Goal: Task Accomplishment & Management: Manage account settings

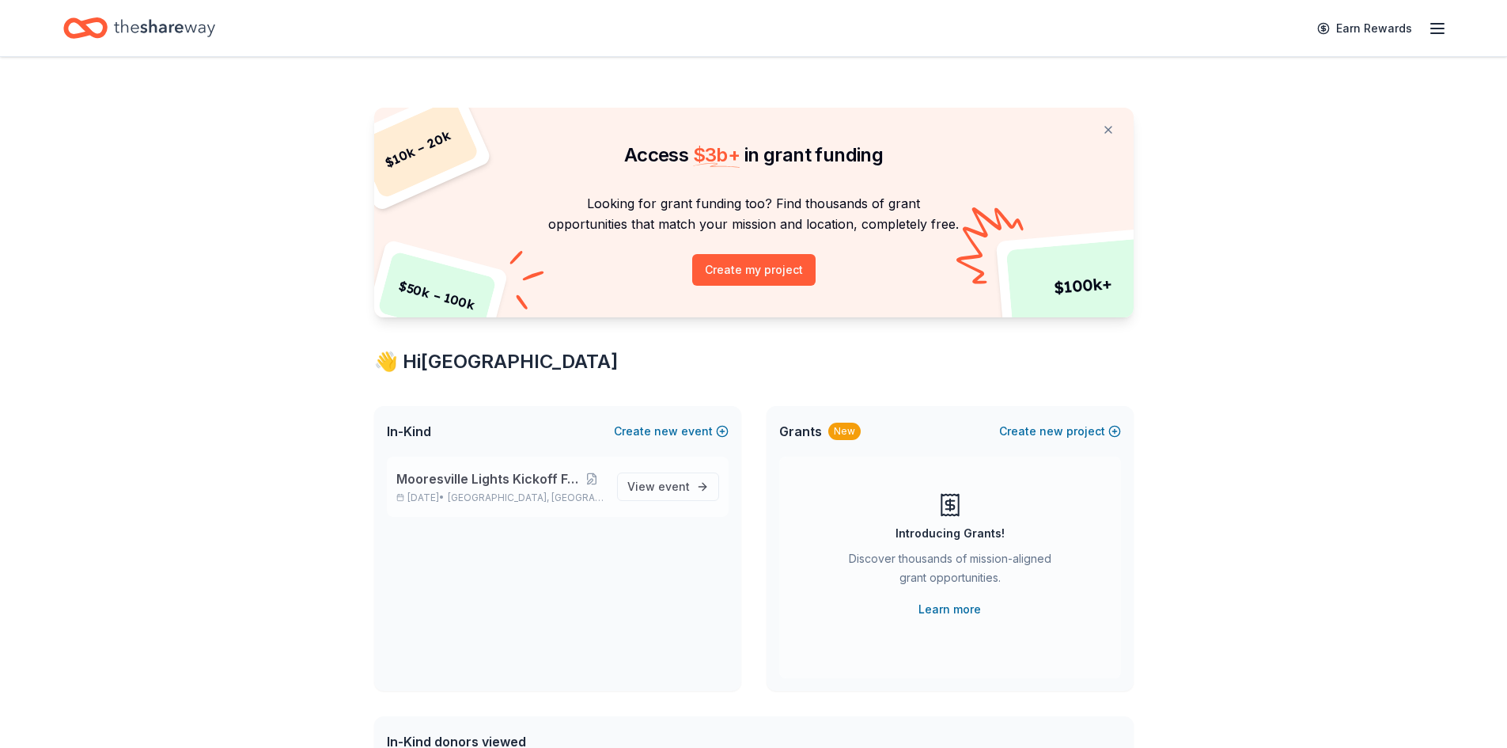
click at [460, 492] on p "[DATE] • [GEOGRAPHIC_DATA], [GEOGRAPHIC_DATA]" at bounding box center [500, 497] width 208 height 13
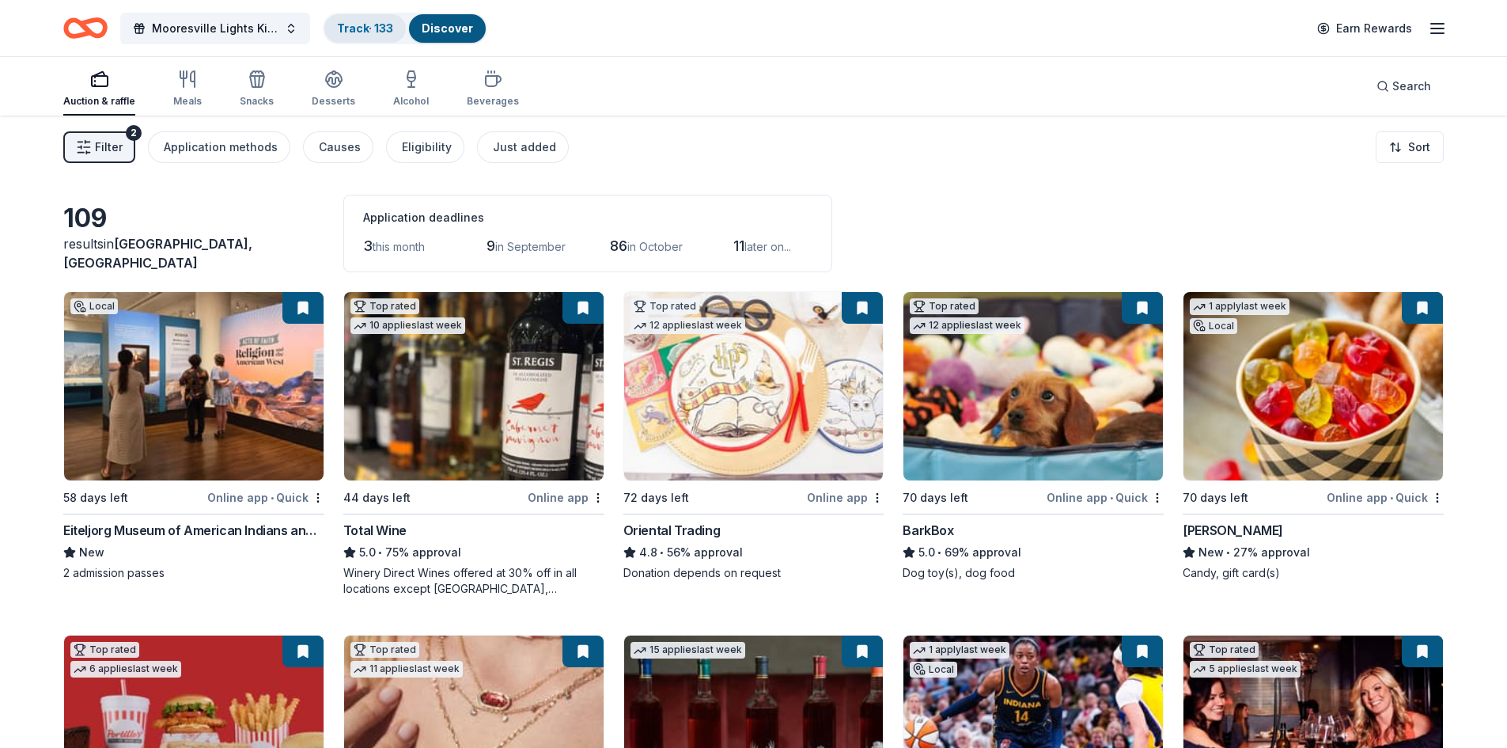
click at [339, 32] on link "Track · 133" at bounding box center [365, 27] width 56 height 13
click at [362, 32] on link "Track · 133" at bounding box center [365, 27] width 56 height 13
click at [356, 27] on link "Track · 133" at bounding box center [365, 27] width 56 height 13
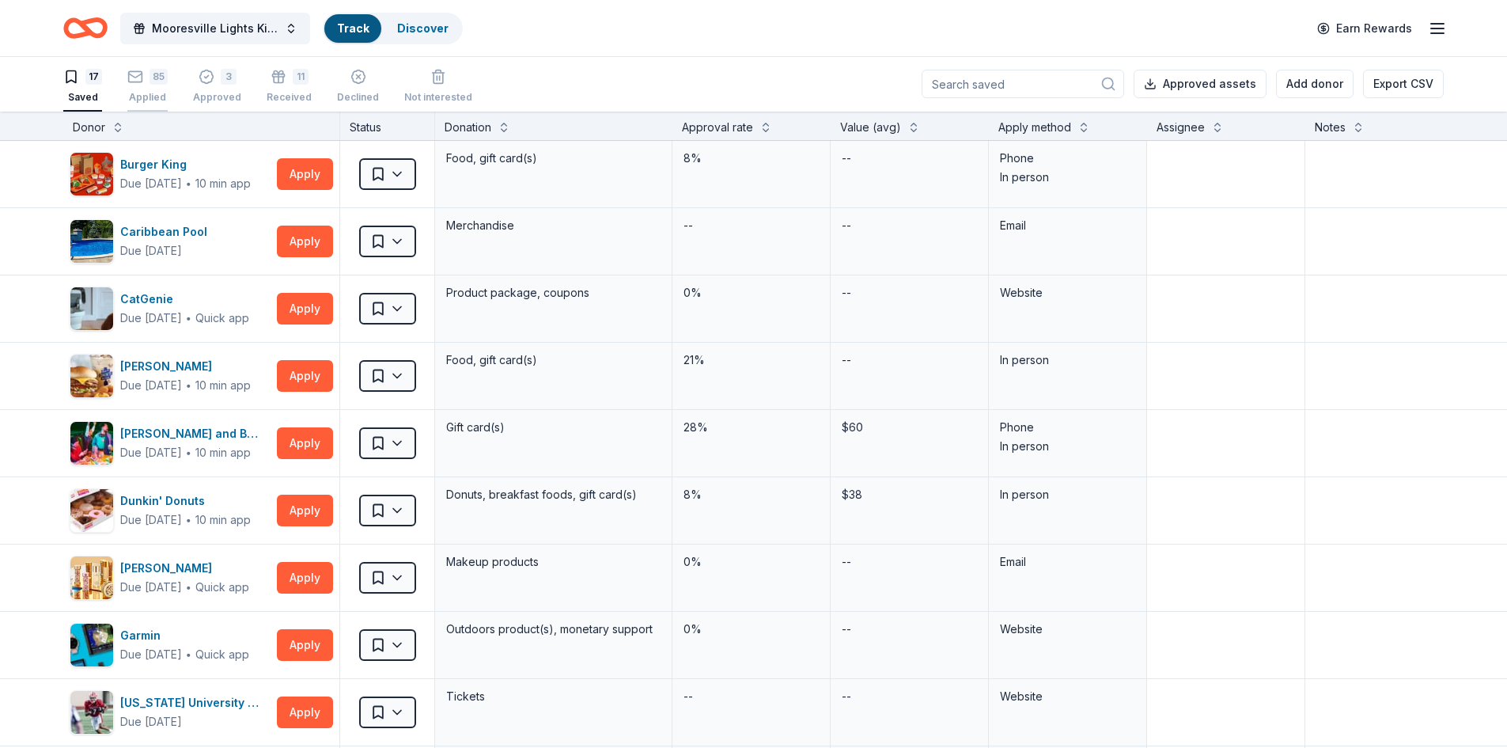
click at [155, 86] on div "85 Applied" at bounding box center [147, 86] width 40 height 35
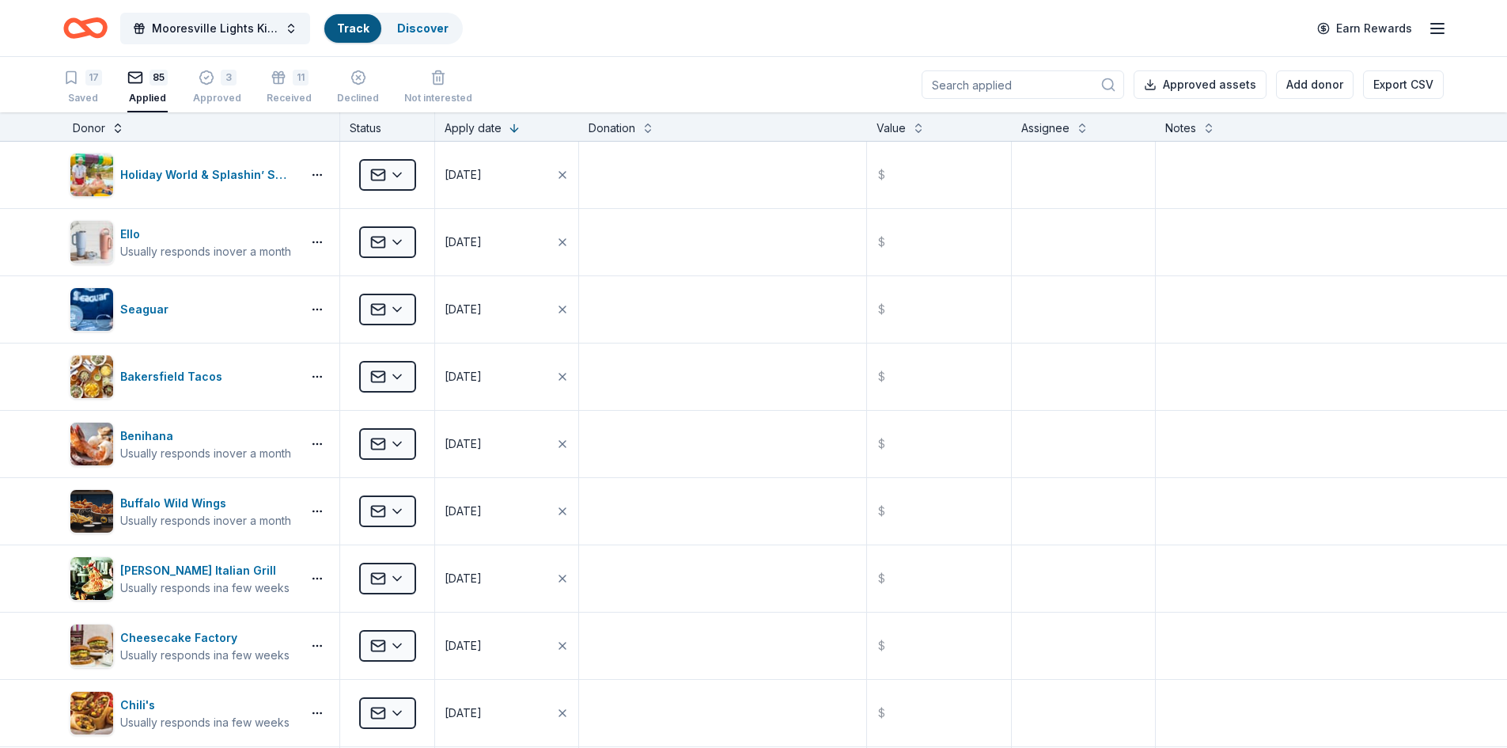
click at [121, 126] on button at bounding box center [118, 127] width 13 height 16
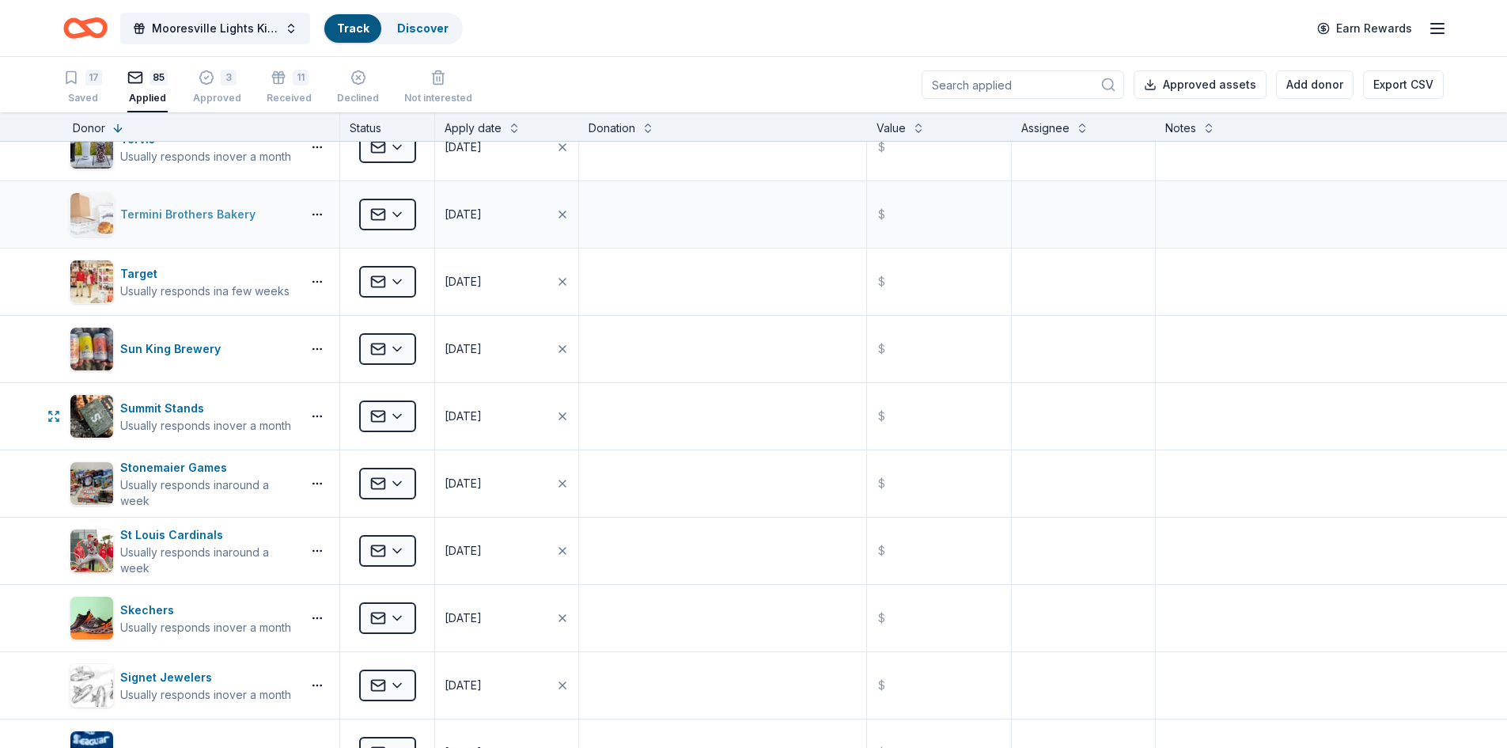
scroll to position [791, 0]
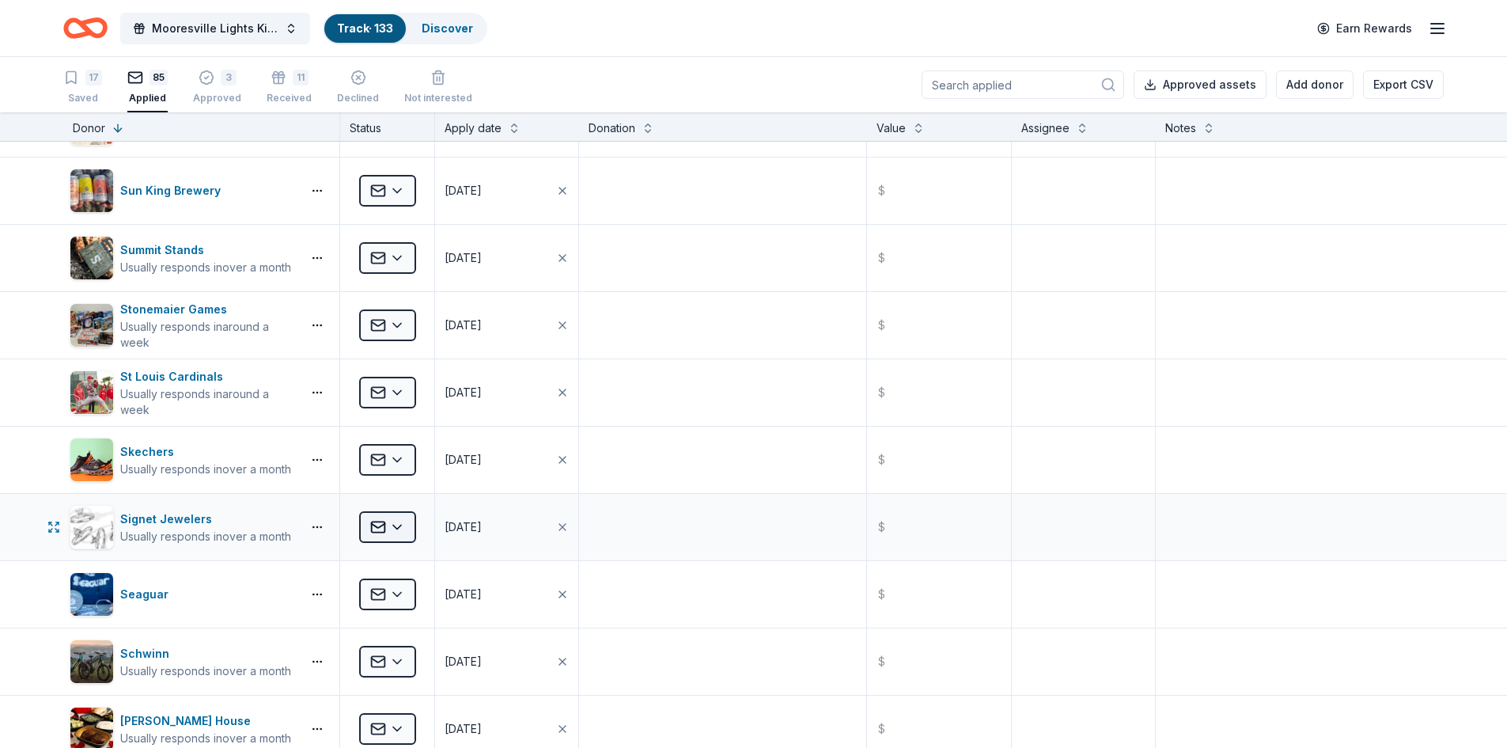
click at [395, 523] on html "Mooresville Lights Kickoff Fundraiser Track · 133 Discover Earn Rewards 17 Save…" at bounding box center [753, 374] width 1507 height 748
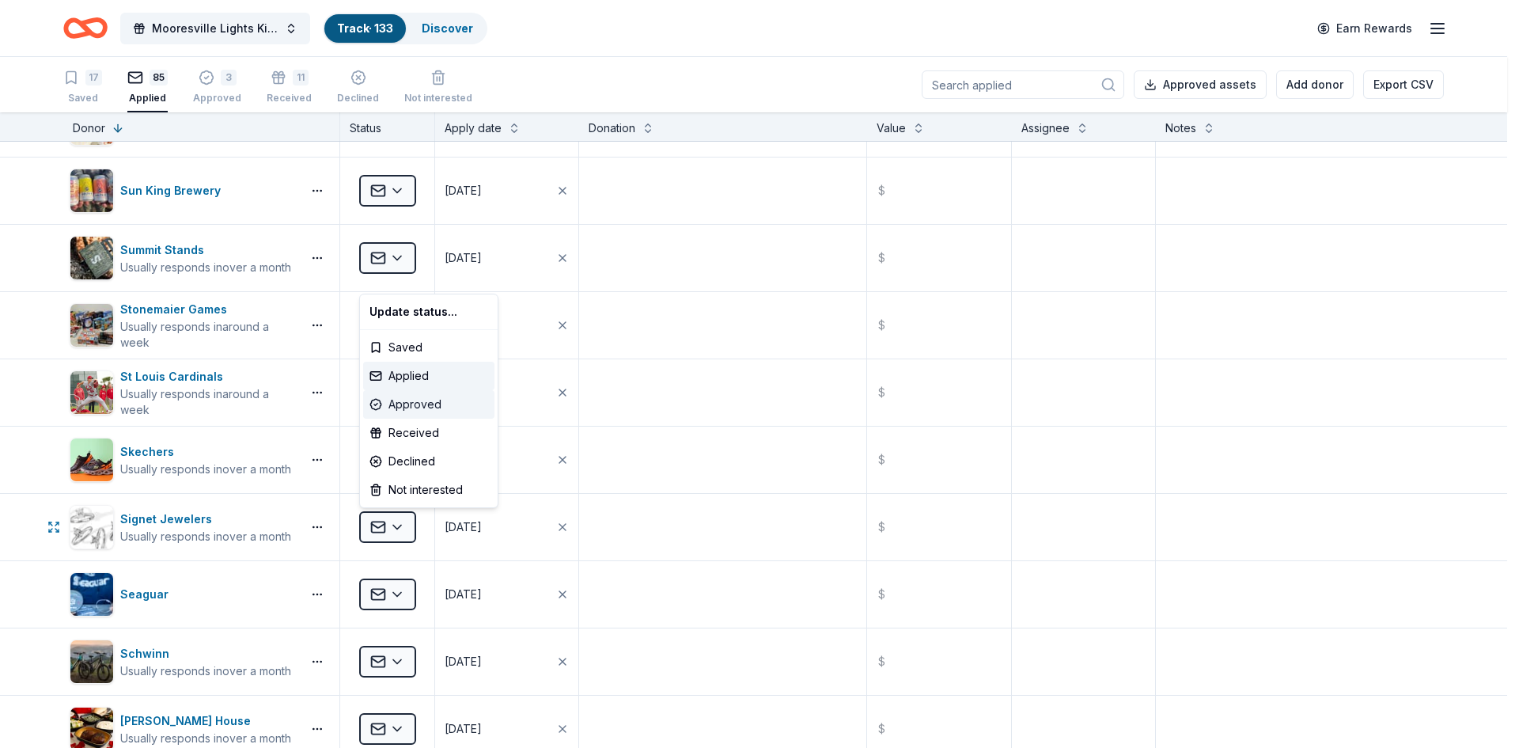
click at [416, 404] on div "Approved" at bounding box center [428, 404] width 131 height 28
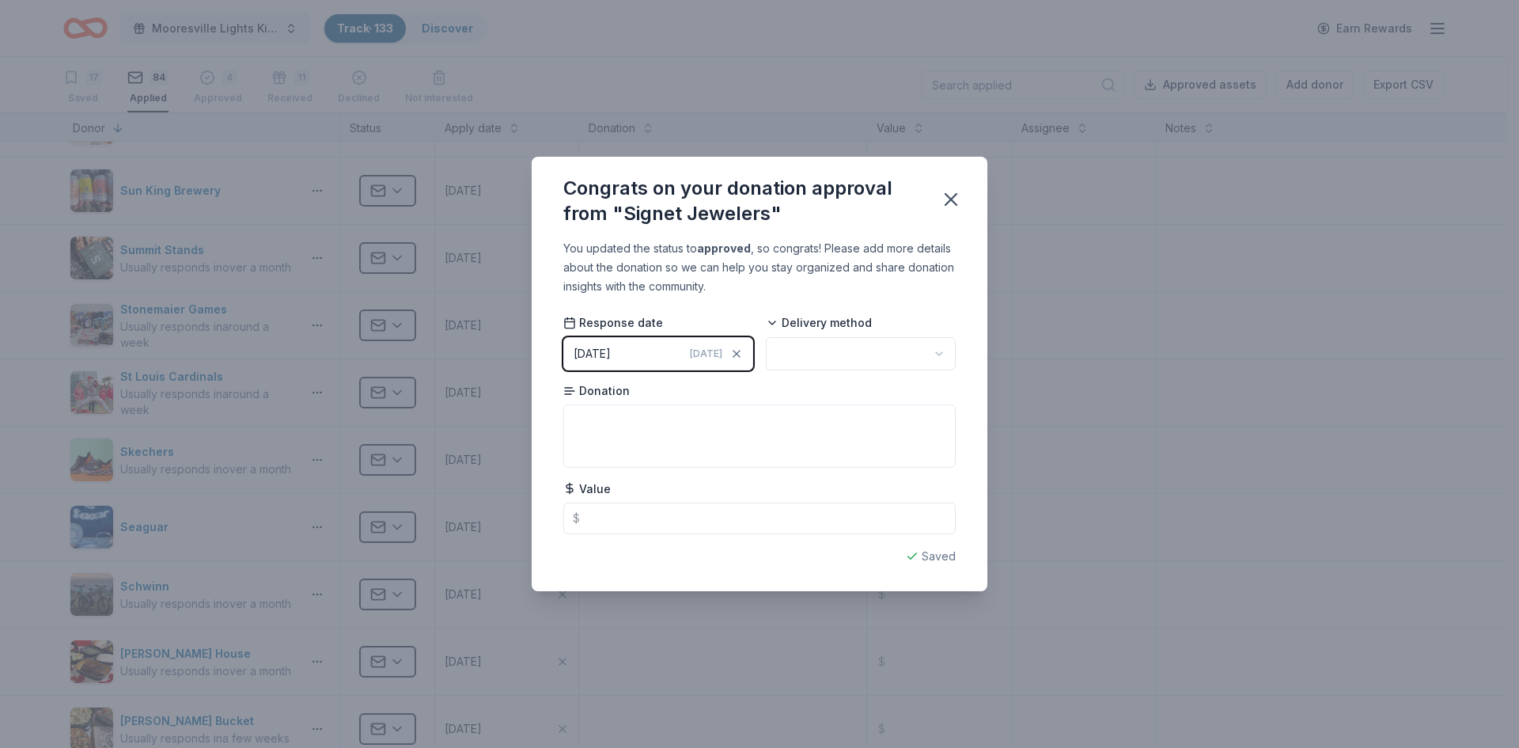
click at [803, 347] on html "Mooresville Lights Kickoff Fundraiser Track · 133 Discover Earn Rewards 17 Save…" at bounding box center [759, 374] width 1519 height 748
click at [603, 420] on textarea at bounding box center [759, 435] width 392 height 63
type textarea "Necklace"
type input "359.00"
click at [956, 195] on icon "button" at bounding box center [951, 199] width 11 height 11
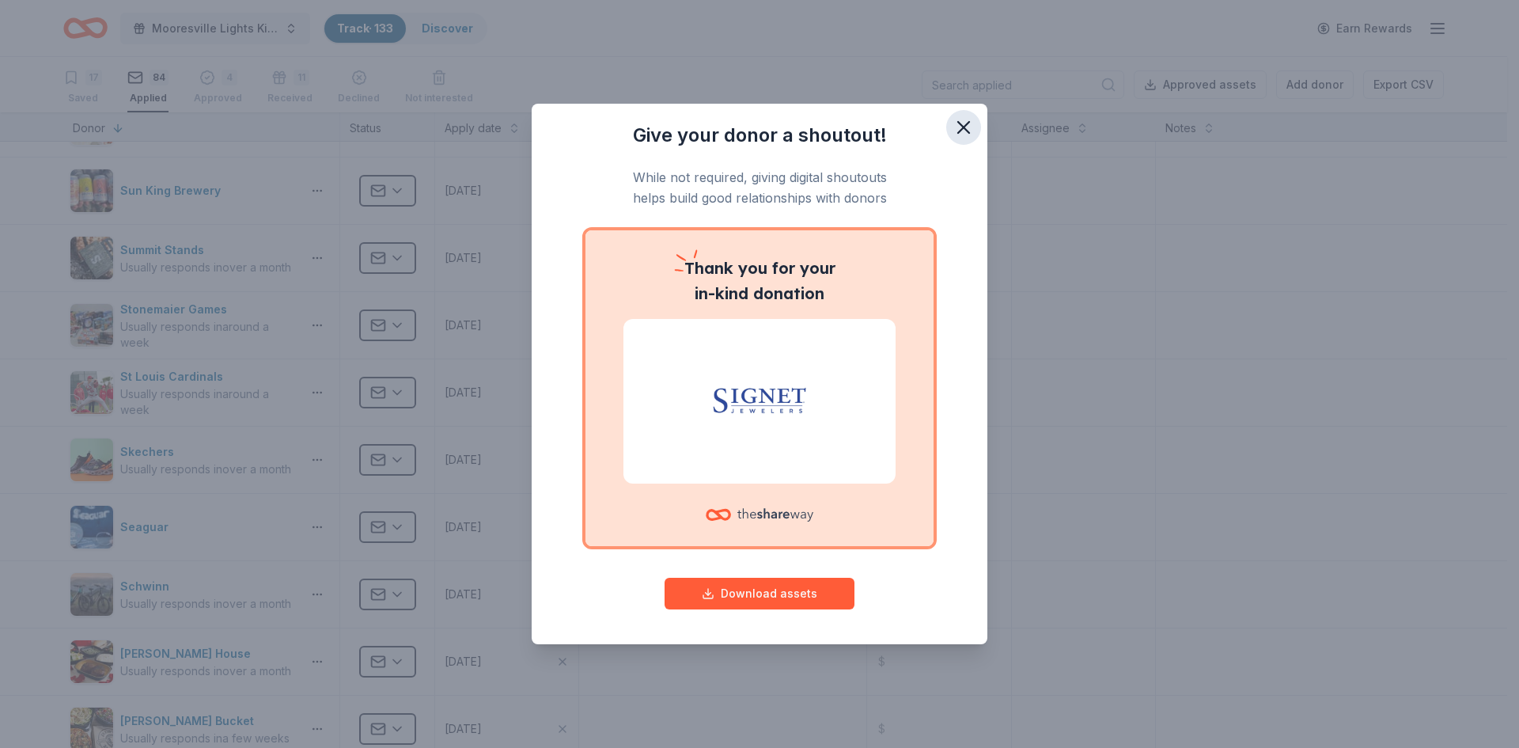
click at [967, 127] on icon "button" at bounding box center [964, 127] width 22 height 22
